Goal: Find specific page/section: Find specific page/section

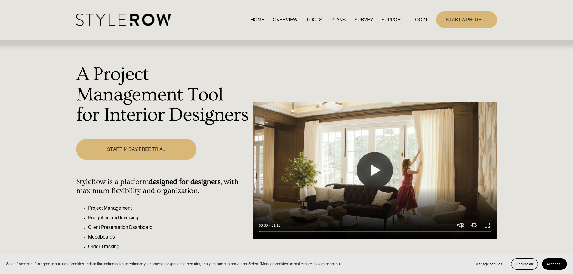
click at [421, 19] on link "LOGIN" at bounding box center [420, 20] width 14 height 8
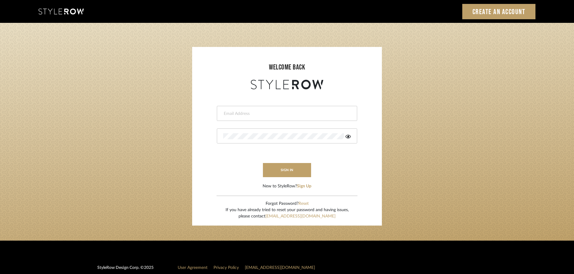
click at [296, 115] on input "email" at bounding box center [286, 114] width 126 height 6
type input "hector@khrystentaylor.com"
click at [284, 163] on form "hector@khrystentaylor.com sign in New to StyleRow? Sign Up" at bounding box center [287, 140] width 178 height 99
click at [284, 168] on button "sign in" at bounding box center [287, 170] width 48 height 14
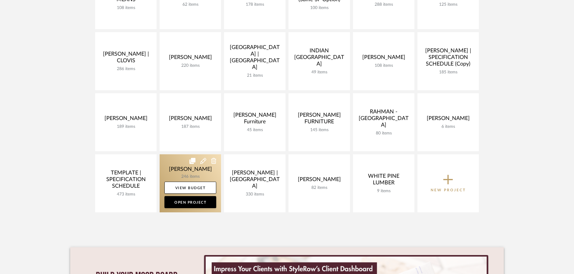
scroll to position [181, 0]
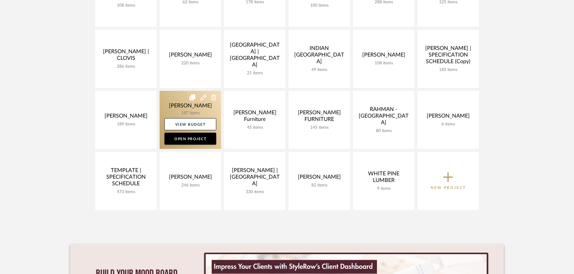
click at [173, 118] on link at bounding box center [190, 120] width 61 height 58
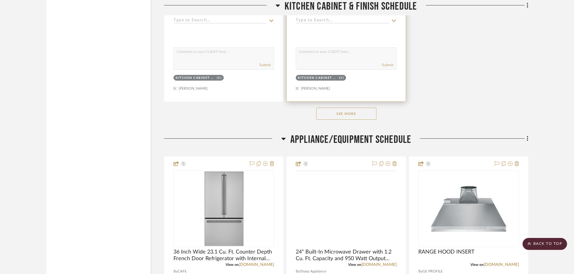
scroll to position [3732, 0]
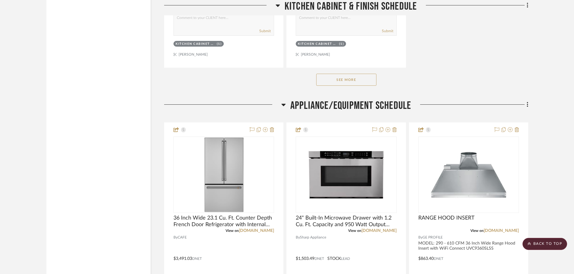
click at [363, 79] on button "See More" at bounding box center [346, 80] width 60 height 12
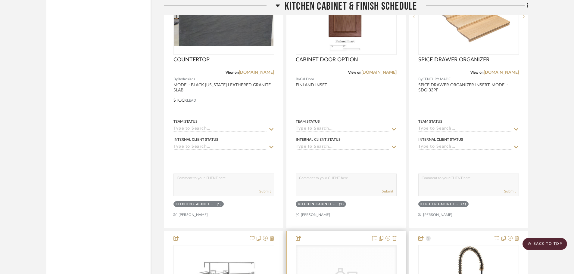
scroll to position [3521, 0]
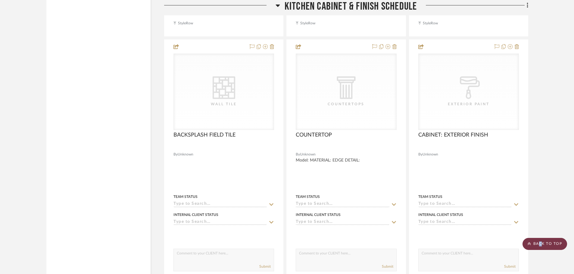
click at [541, 246] on scroll-to-top-button "BACK TO TOP" at bounding box center [544, 244] width 45 height 12
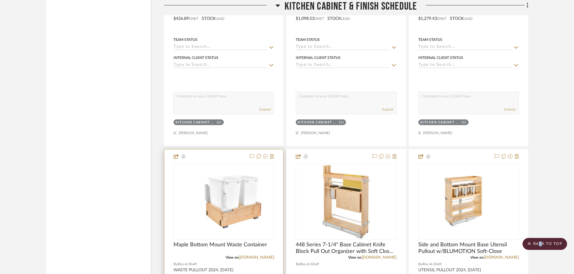
scroll to position [4544, 0]
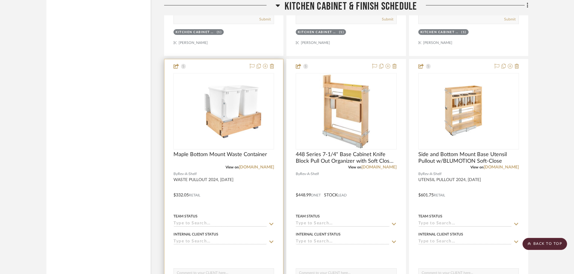
click at [270, 163] on div "Maple Bottom Mount Waste Container" at bounding box center [223, 157] width 101 height 13
click at [266, 165] on div "View on [DOMAIN_NAME]" at bounding box center [223, 167] width 101 height 5
click at [263, 166] on link "[DOMAIN_NAME]" at bounding box center [256, 167] width 35 height 4
